Goal: Navigation & Orientation: Find specific page/section

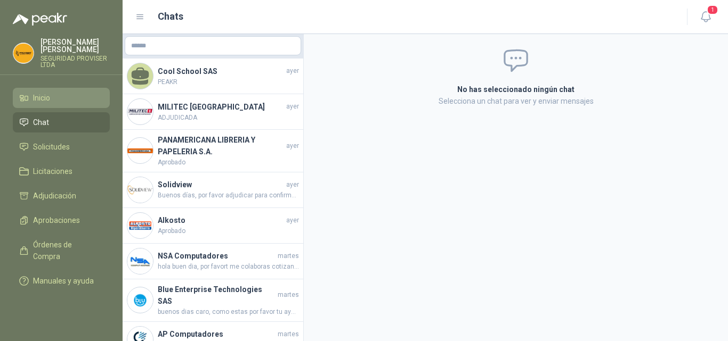
click at [44, 92] on span "Inicio" at bounding box center [41, 98] width 17 height 12
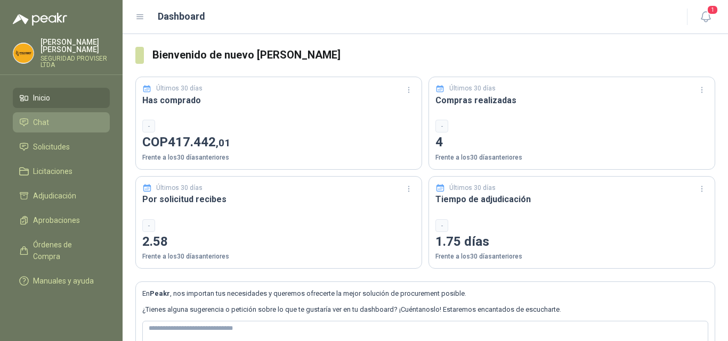
click at [52, 117] on li "Chat" at bounding box center [61, 123] width 84 height 12
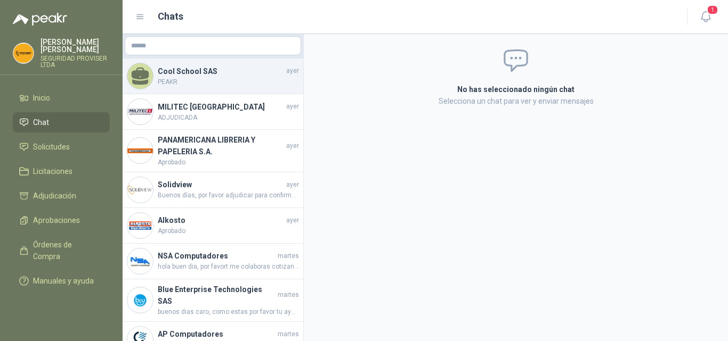
click at [205, 86] on span "PEAKR" at bounding box center [228, 82] width 141 height 10
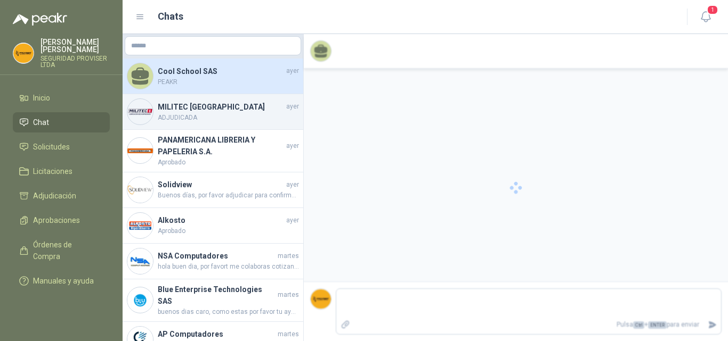
click at [200, 113] on span "ADJUDICADA" at bounding box center [228, 118] width 141 height 10
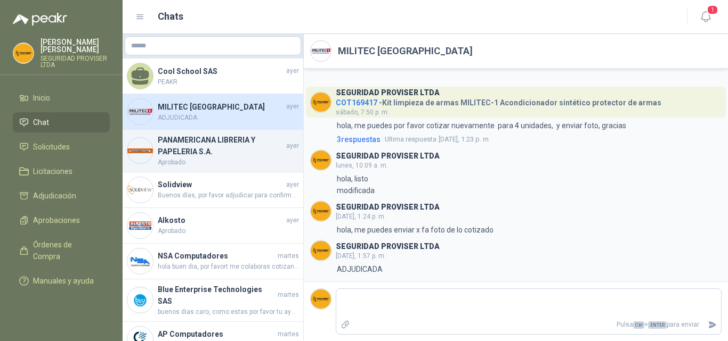
click at [199, 143] on h4 "PANAMERICANA LIBRERIA Y PAPELERIA S.A." at bounding box center [221, 145] width 126 height 23
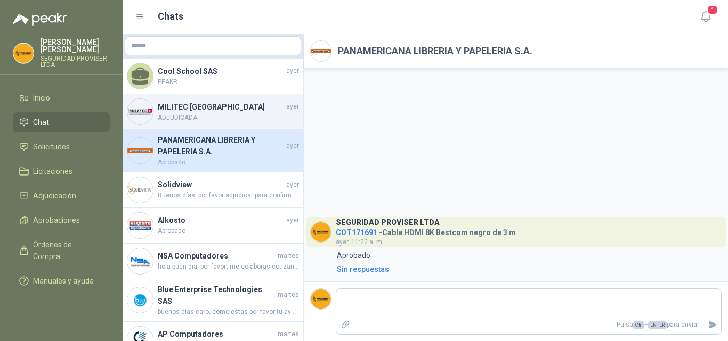
click at [197, 107] on h4 "MILITEC [GEOGRAPHIC_DATA]" at bounding box center [221, 107] width 126 height 12
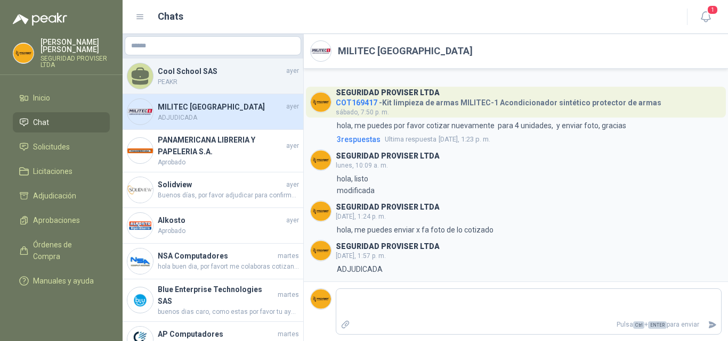
click at [198, 74] on h4 "Cool School SAS" at bounding box center [221, 72] width 126 height 12
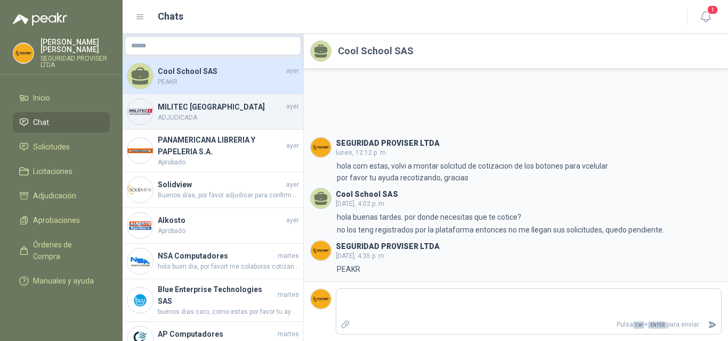
click at [184, 110] on h4 "MILITEC [GEOGRAPHIC_DATA]" at bounding box center [221, 107] width 126 height 12
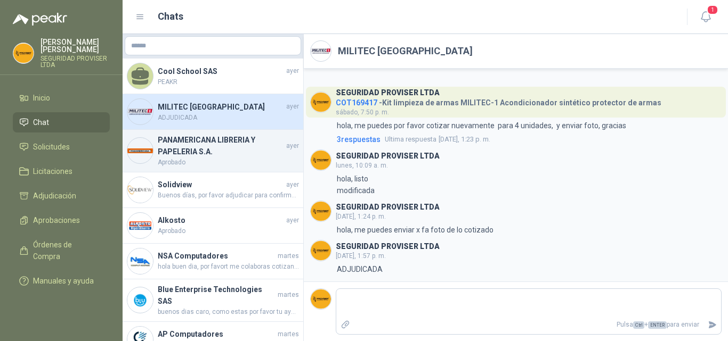
click at [180, 148] on h4 "PANAMERICANA LIBRERIA Y PAPELERIA S.A." at bounding box center [221, 145] width 126 height 23
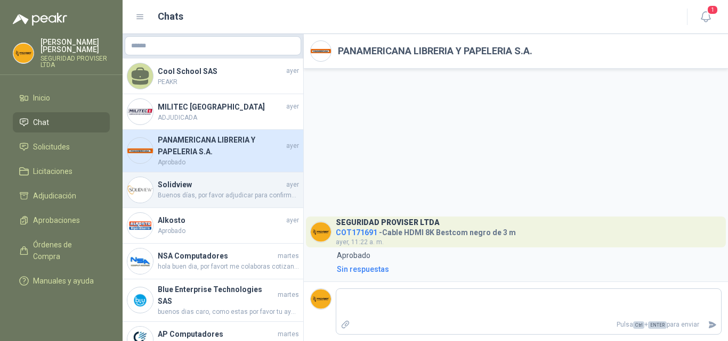
click at [182, 188] on h4 "Solidview" at bounding box center [221, 185] width 126 height 12
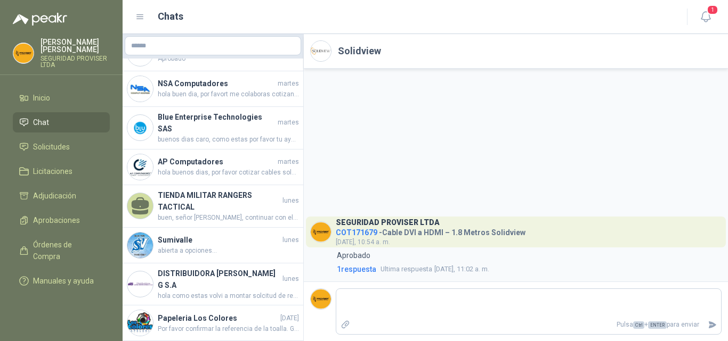
scroll to position [110, 0]
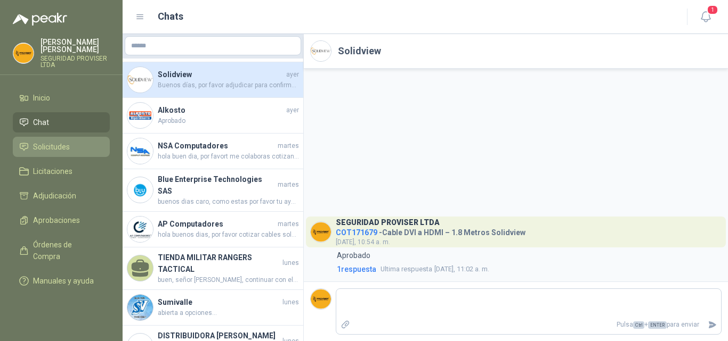
click at [39, 142] on span "Solicitudes" at bounding box center [51, 147] width 37 height 12
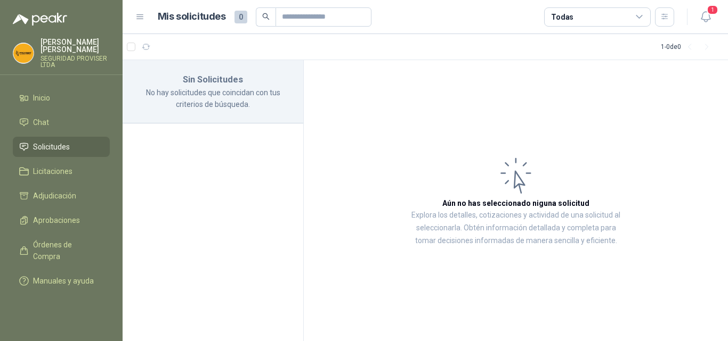
click at [50, 104] on ul "Inicio Chat Solicitudes Licitaciones Adjudicación Aprobaciones Órdenes de Compr…" at bounding box center [61, 192] width 123 height 208
click at [49, 92] on span "Inicio" at bounding box center [41, 98] width 17 height 12
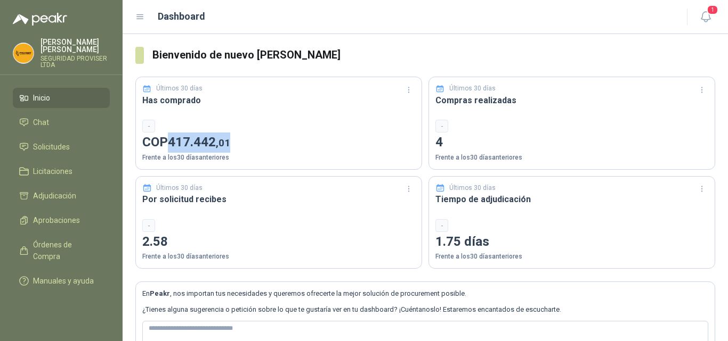
drag, startPoint x: 173, startPoint y: 142, endPoint x: 243, endPoint y: 140, distance: 70.9
click at [243, 140] on p "COP 417.442 ,01" at bounding box center [278, 143] width 273 height 20
click at [438, 127] on div "-" at bounding box center [441, 126] width 13 height 13
click at [438, 154] on p "Frente a los 30 días anteriores" at bounding box center [571, 158] width 273 height 10
click at [704, 12] on icon "button" at bounding box center [704, 17] width 9 height 10
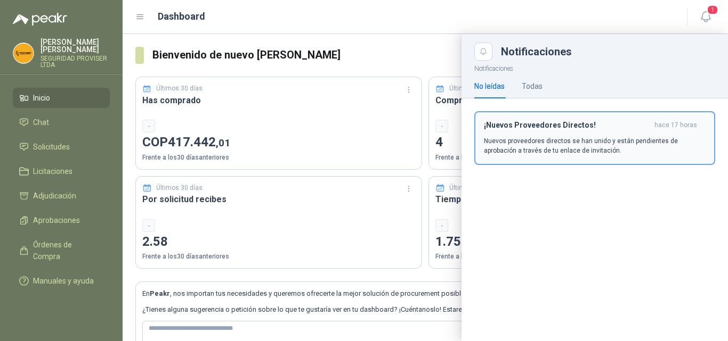
click at [511, 140] on p "Nuevos proveedores directos se han unido y están pendientes de aprobación a tra…" at bounding box center [595, 145] width 222 height 19
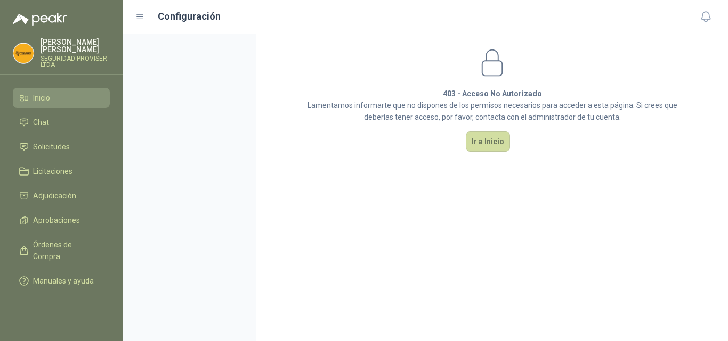
click at [42, 92] on span "Inicio" at bounding box center [41, 98] width 17 height 12
